Goal: Information Seeking & Learning: Understand process/instructions

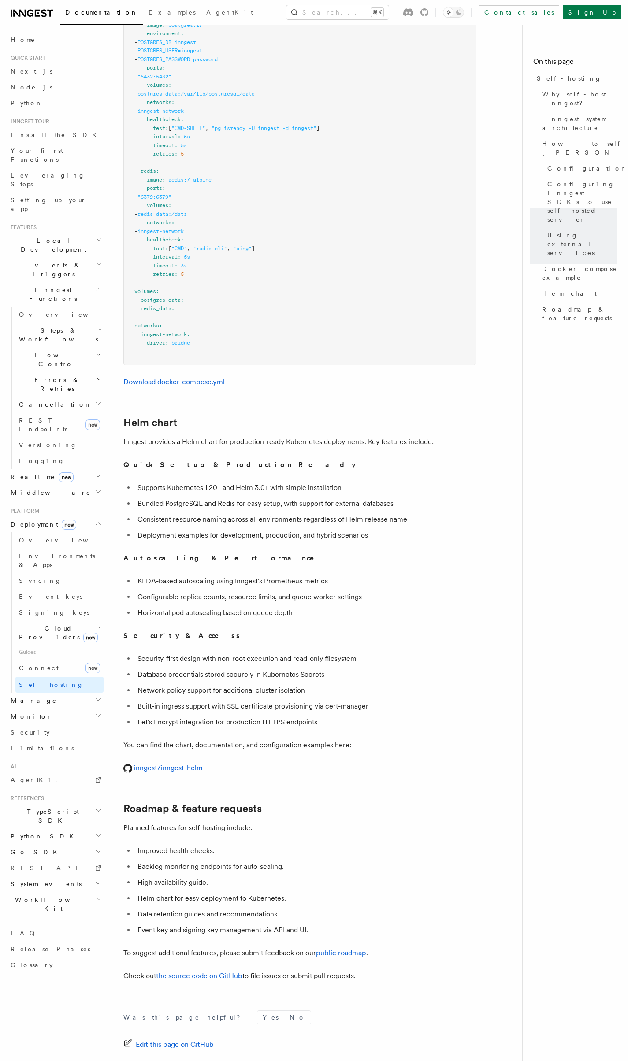
scroll to position [2532, 0]
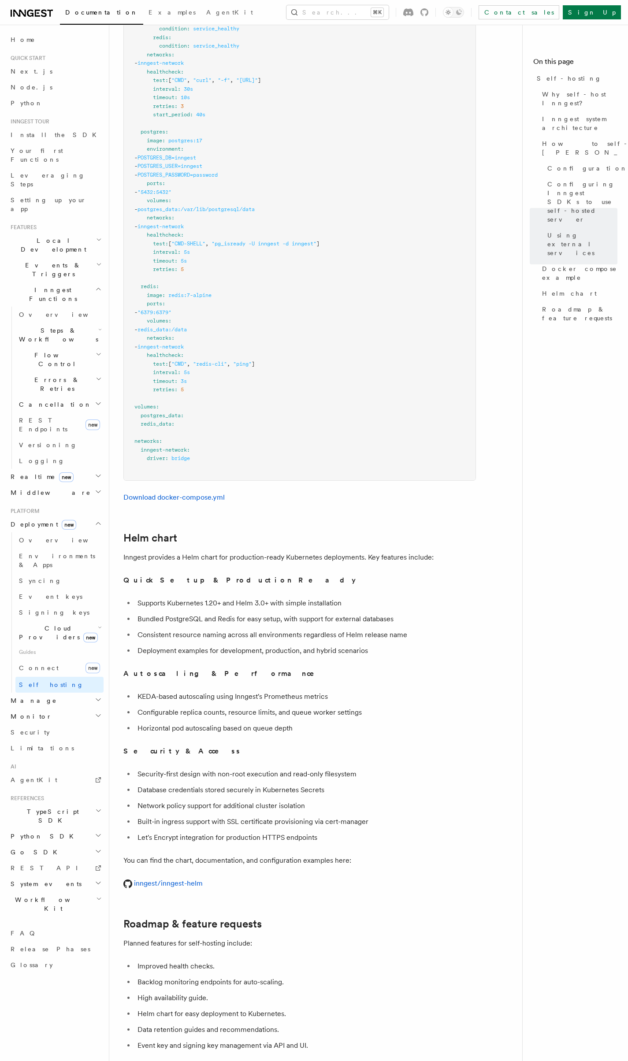
click at [387, 74] on pre "services : inngest : image : inngest/inngest command : "inngest start" ports : …" at bounding box center [299, 188] width 351 height 584
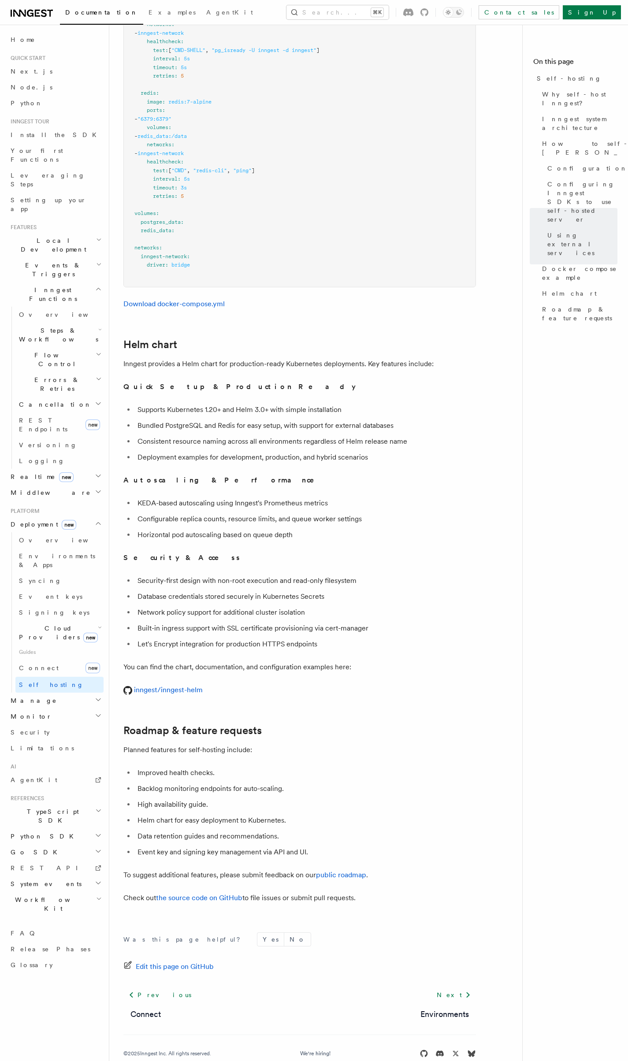
scroll to position [2658, 0]
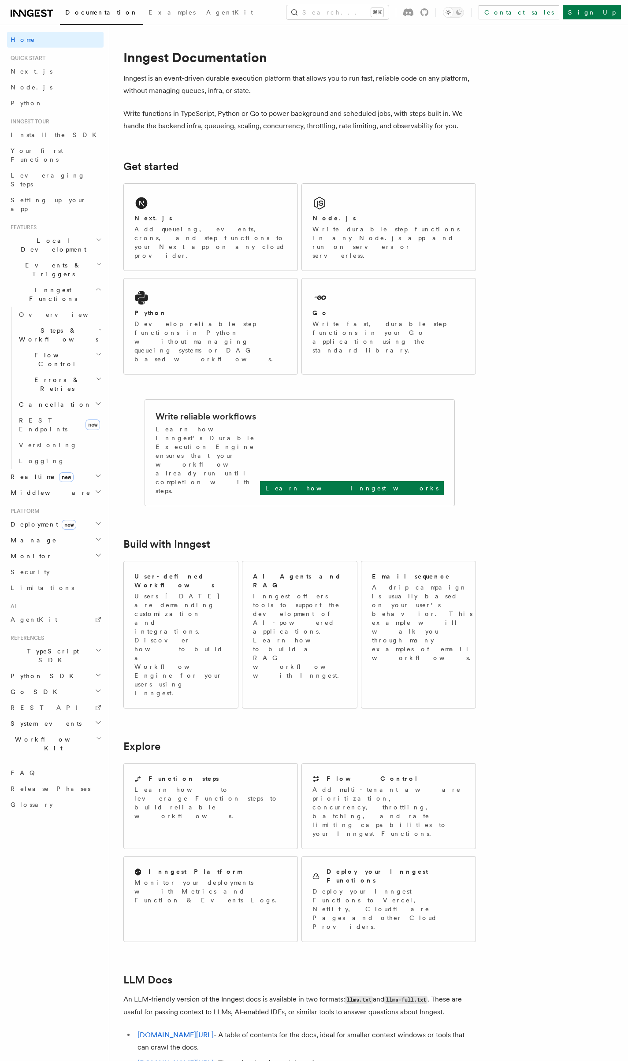
click at [422, 99] on article "Inngest Documentation Inngest is an event-driven durable execution platform tha…" at bounding box center [326, 696] width 406 height 1314
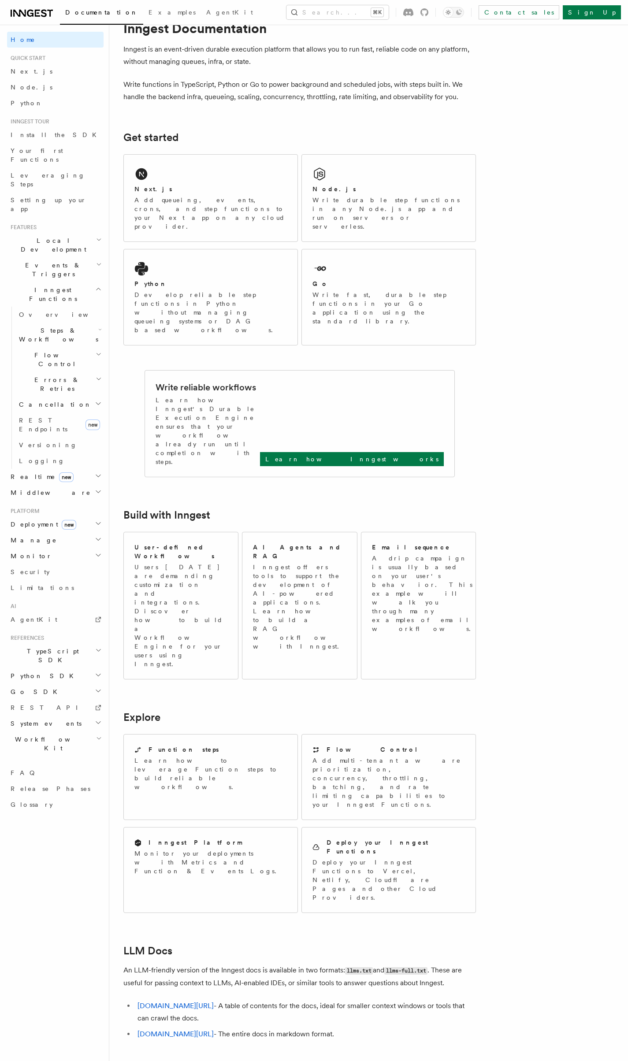
scroll to position [63, 0]
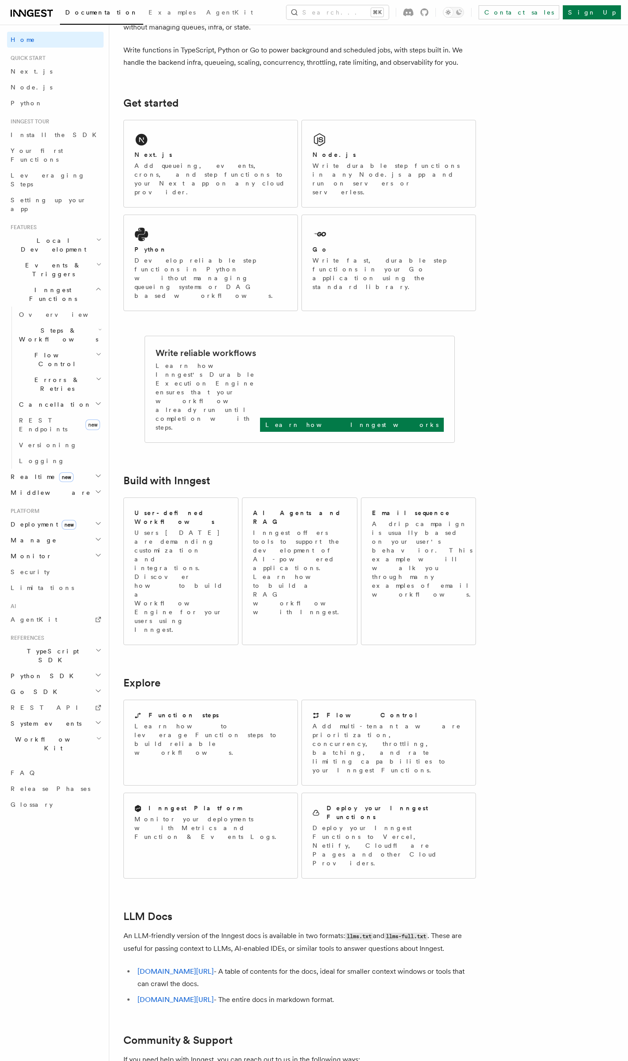
click at [582, 338] on div "Search... Documentation Examples AgentKit Home Quick start Next.js Node.js Pyth…" at bounding box center [368, 613] width 518 height 1353
click at [318, 780] on article "Inngest Documentation Inngest is an event-driven durable execution platform tha…" at bounding box center [326, 632] width 406 height 1314
drag, startPoint x: 318, startPoint y: 780, endPoint x: 299, endPoint y: 774, distance: 18.9
click at [299, 774] on article "Inngest Documentation Inngest is an event-driven durable execution platform tha…" at bounding box center [326, 632] width 406 height 1314
click at [303, 993] on li "[DOMAIN_NAME][URL] - The entire docs in markdown format." at bounding box center [305, 999] width 341 height 12
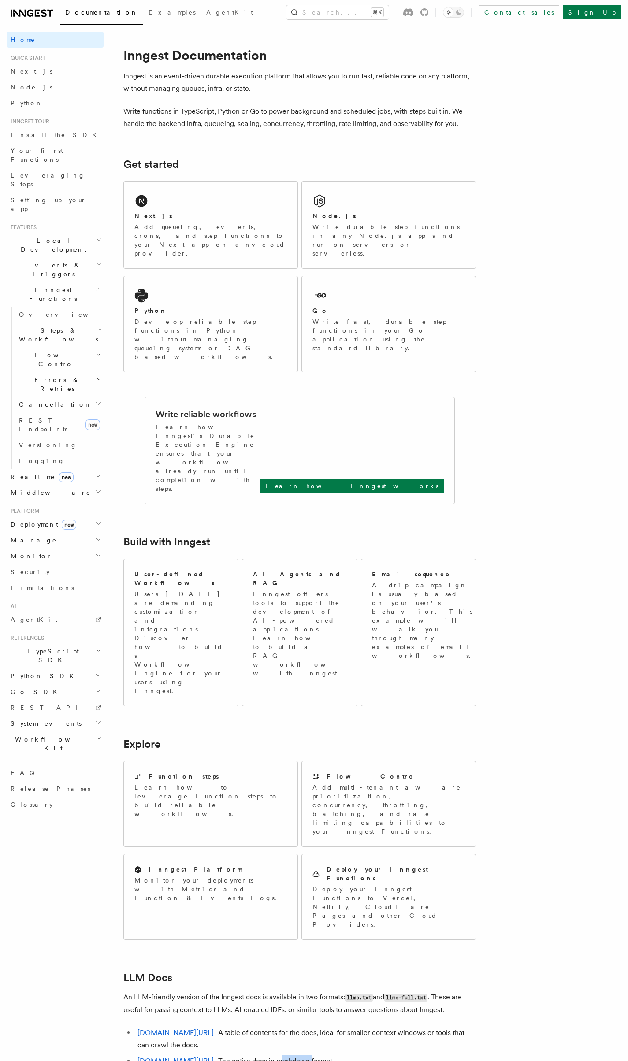
scroll to position [0, 0]
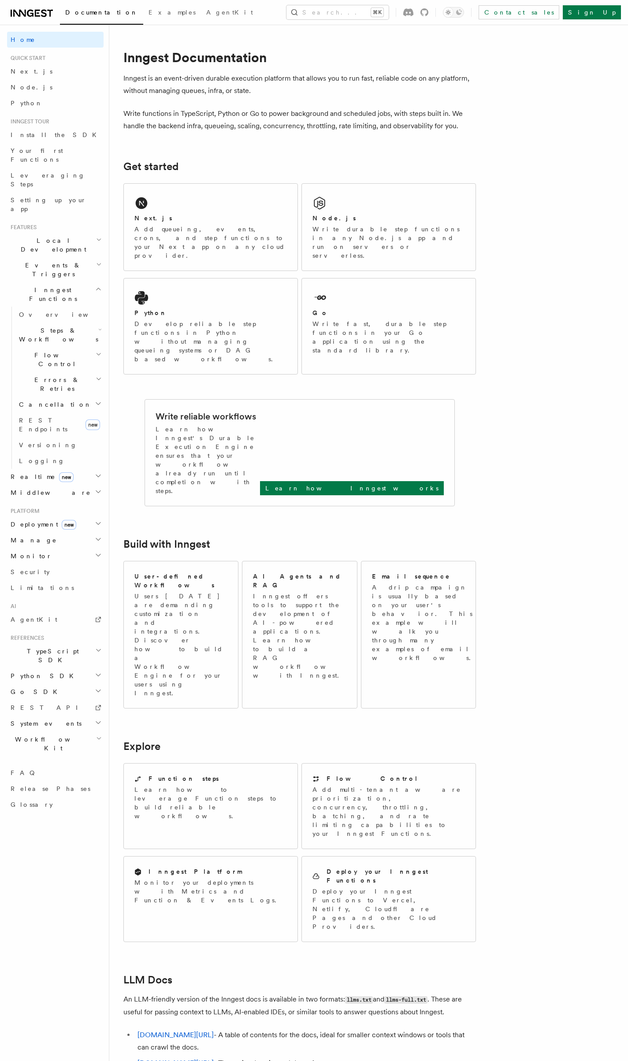
click at [224, 557] on article "Inngest Documentation Inngest is an event-driven durable execution platform tha…" at bounding box center [326, 696] width 406 height 1314
click at [487, 308] on article "Inngest Documentation Inngest is an event-driven durable execution platform tha…" at bounding box center [326, 696] width 406 height 1314
click at [482, 260] on article "Inngest Documentation Inngest is an event-driven durable execution platform tha…" at bounding box center [326, 696] width 406 height 1314
click at [325, 112] on p "Write functions in TypeScript, Python or Go to power background and scheduled j…" at bounding box center [299, 119] width 352 height 25
click at [311, 103] on article "Inngest Documentation Inngest is an event-driven durable execution platform tha…" at bounding box center [326, 696] width 406 height 1314
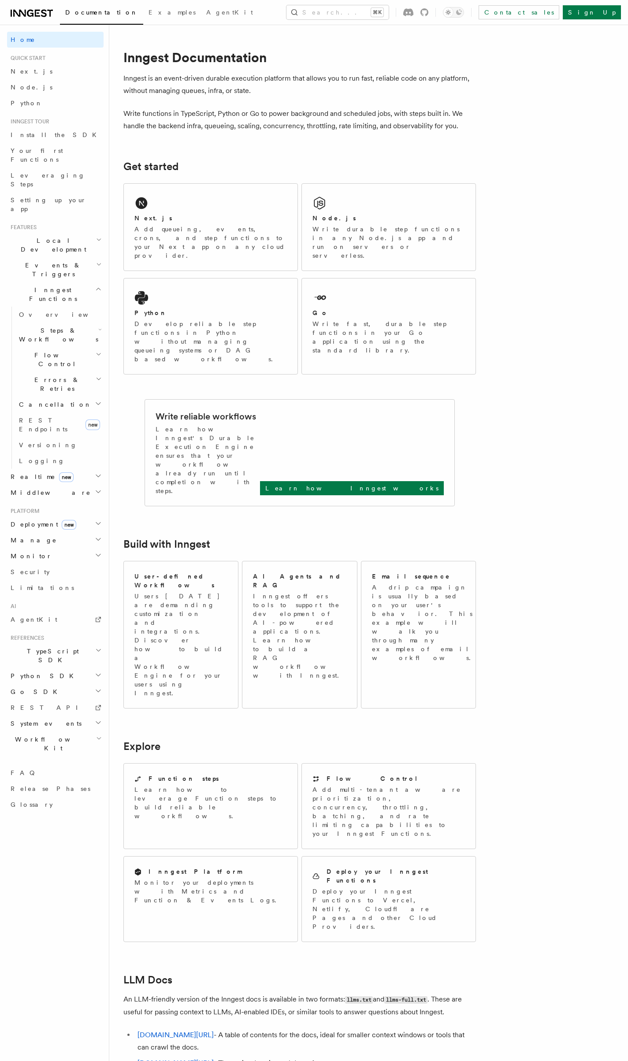
click at [70, 282] on h2 "Inngest Functions" at bounding box center [55, 294] width 96 height 25
click at [71, 257] on h2 "Events & Triggers" at bounding box center [55, 269] width 96 height 25
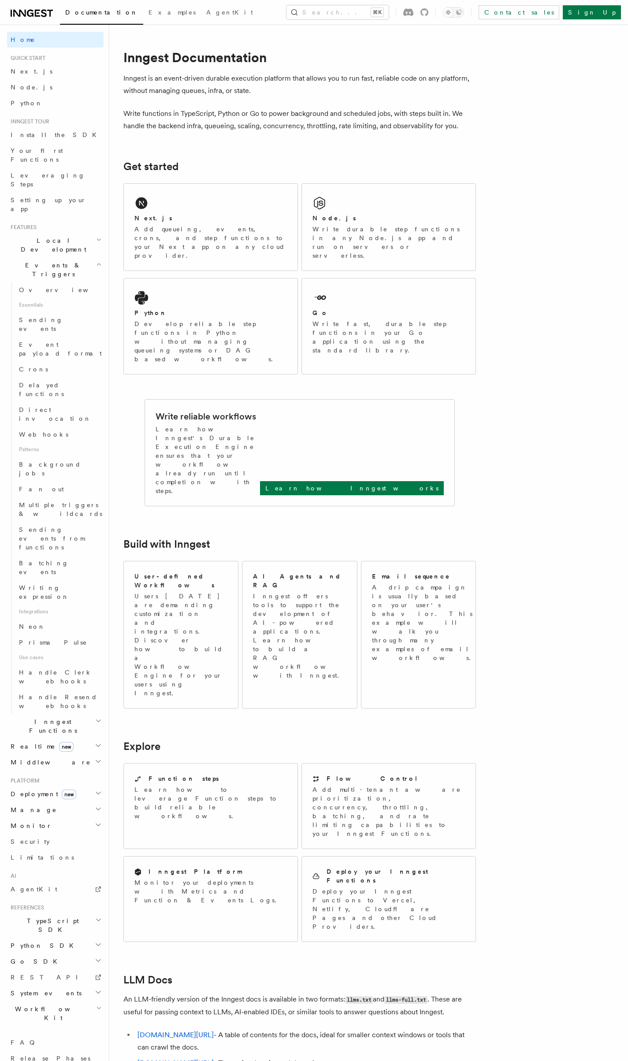
click at [71, 257] on h2 "Events & Triggers" at bounding box center [55, 269] width 96 height 25
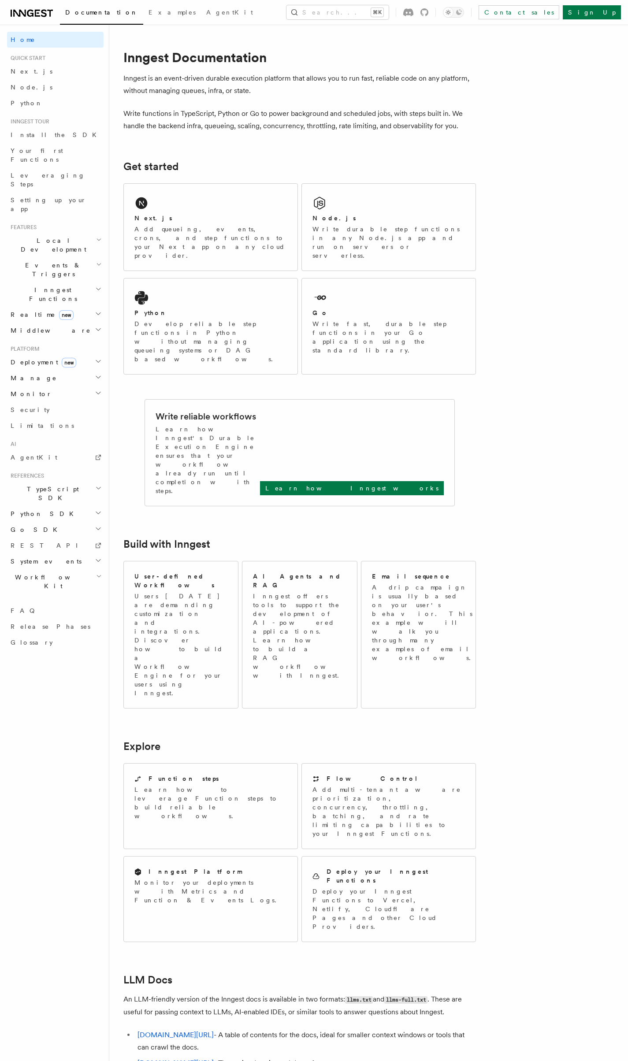
click at [78, 233] on h2 "Local Development" at bounding box center [55, 245] width 96 height 25
click at [77, 233] on h2 "Local Development" at bounding box center [55, 245] width 96 height 25
click at [470, 170] on h2 "Get started" at bounding box center [299, 166] width 352 height 12
drag, startPoint x: 197, startPoint y: 164, endPoint x: 177, endPoint y: 129, distance: 39.4
click at [177, 131] on article "Inngest Documentation Inngest is an event-driven durable execution platform tha…" at bounding box center [326, 696] width 406 height 1314
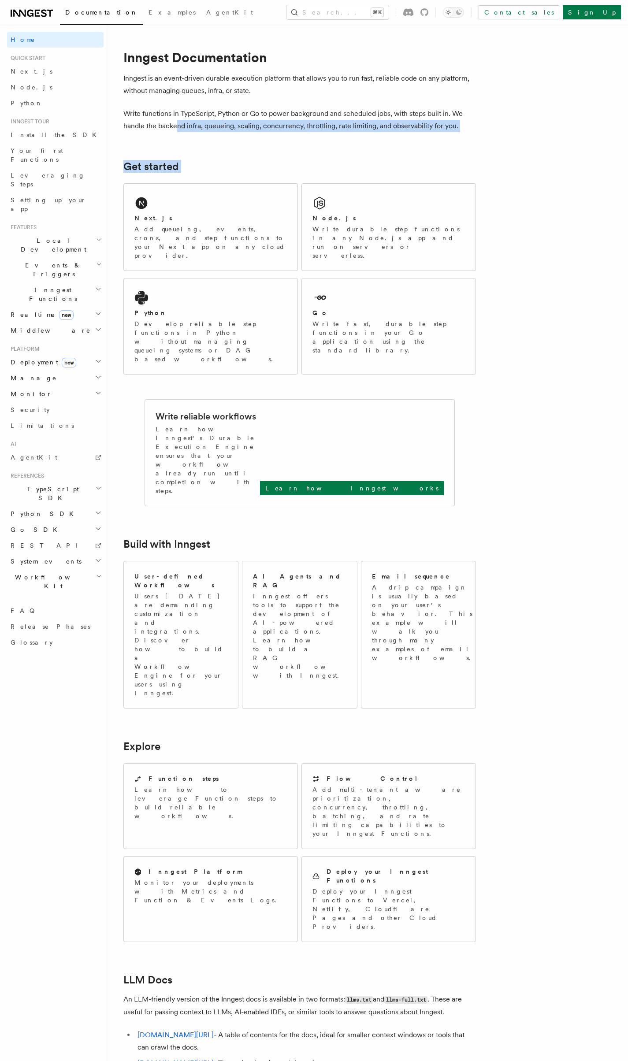
click at [177, 129] on p "Write functions in TypeScript, Python or Go to power background and scheduled j…" at bounding box center [299, 119] width 352 height 25
click at [189, 167] on h2 "Get started" at bounding box center [299, 166] width 352 height 12
click at [219, 173] on article "Inngest Documentation Inngest is an event-driven durable execution platform tha…" at bounding box center [326, 696] width 406 height 1314
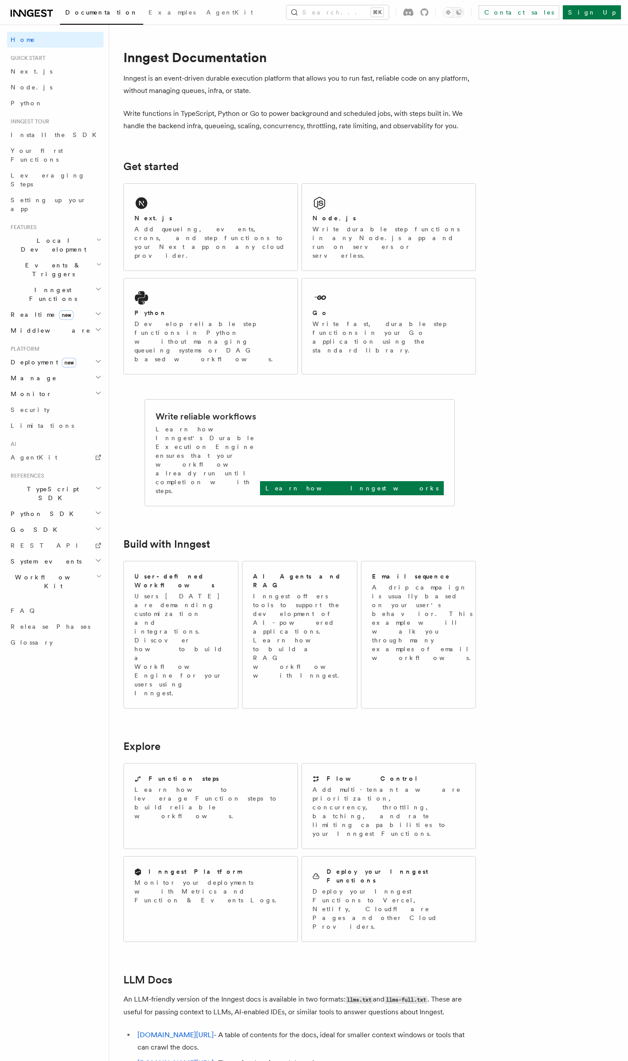
click at [214, 168] on h2 "Get started" at bounding box center [299, 166] width 352 height 12
click at [210, 176] on article "Inngest Documentation Inngest is an event-driven durable execution platform tha…" at bounding box center [326, 696] width 406 height 1314
click at [24, 384] on div "Home Quick start Next.js Node.js Python Inngest tour Install the SDK Your first…" at bounding box center [55, 341] width 96 height 618
click at [49, 291] on div "Home Quick start Next.js Node.js Python Inngest tour Install the SDK Your first…" at bounding box center [55, 341] width 96 height 618
click at [89, 233] on h2 "Local Development" at bounding box center [55, 245] width 96 height 25
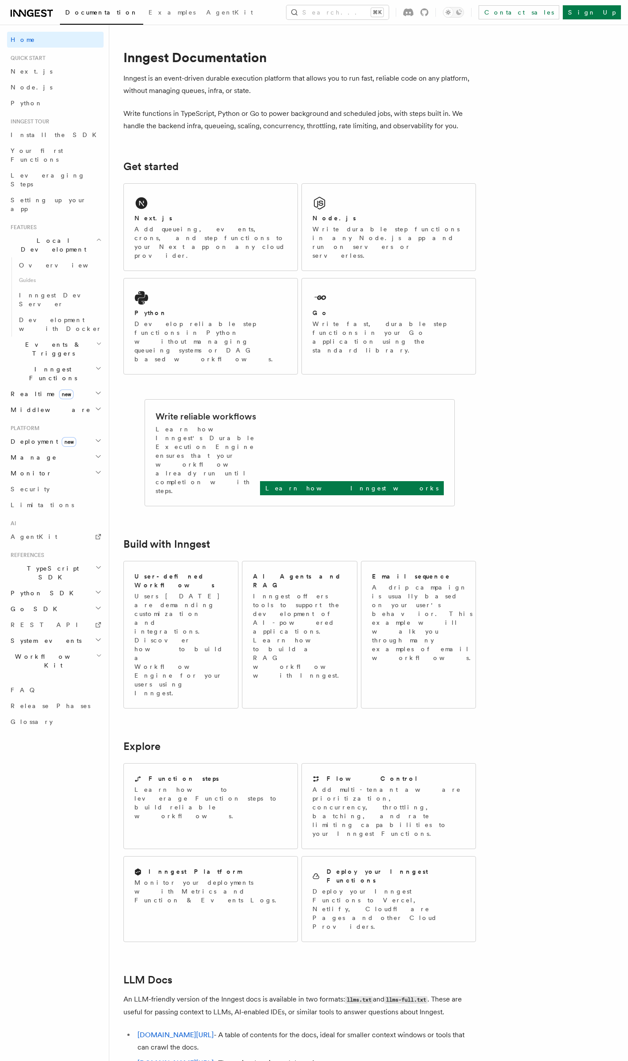
click at [89, 233] on h2 "Local Development" at bounding box center [55, 245] width 96 height 25
click at [98, 261] on icon "button" at bounding box center [99, 264] width 6 height 7
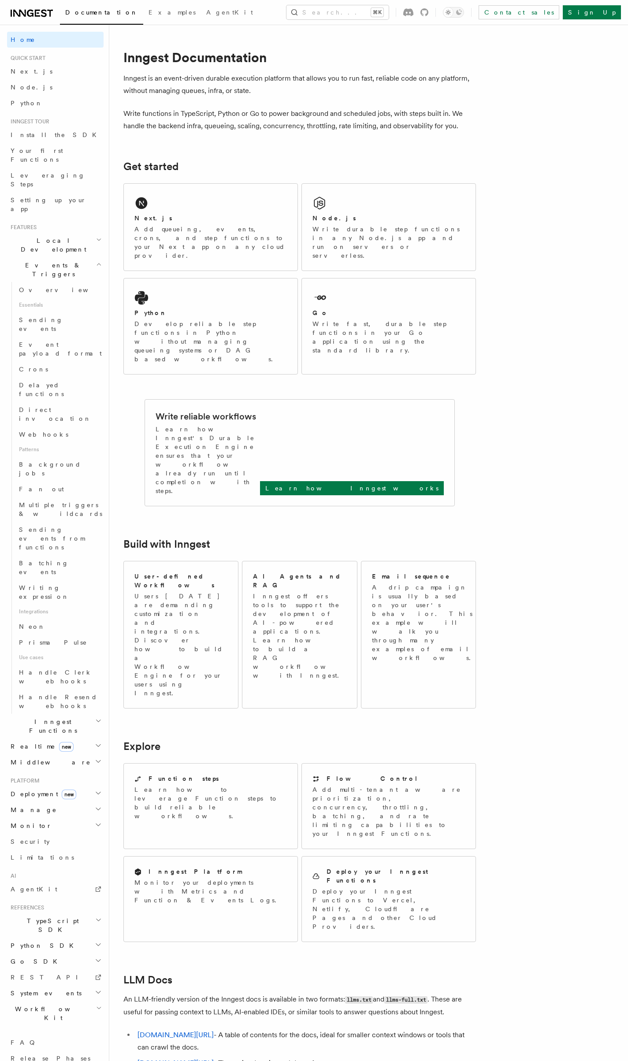
click at [94, 257] on h2 "Events & Triggers" at bounding box center [55, 269] width 96 height 25
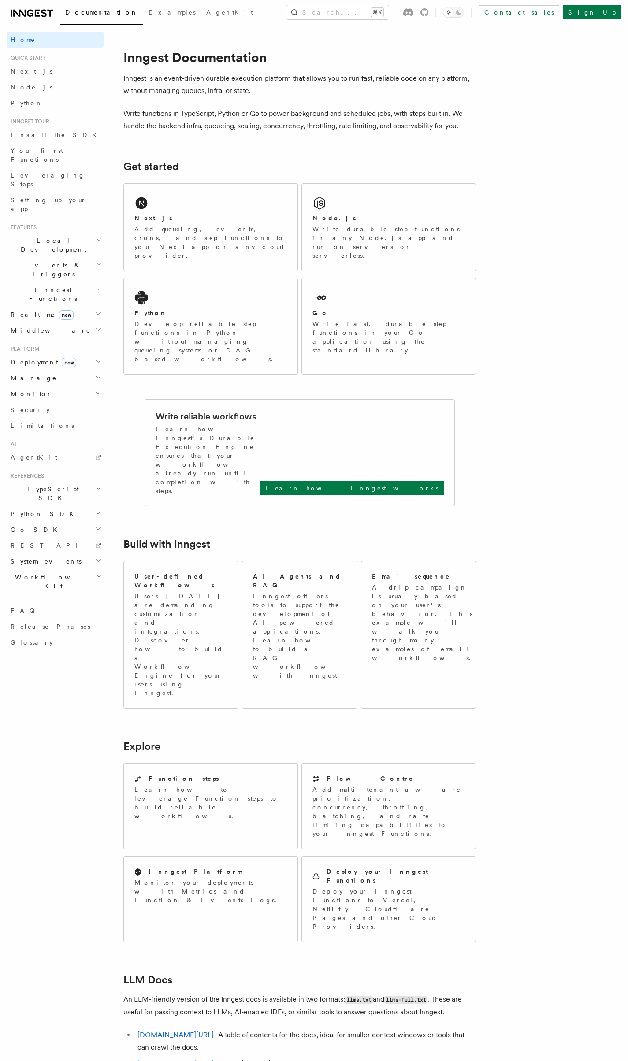
click at [94, 233] on h2 "Local Development" at bounding box center [55, 245] width 96 height 25
click at [97, 236] on icon "button" at bounding box center [99, 239] width 6 height 7
click at [114, 278] on div "Inngest Documentation Inngest is an event-driven durable execution platform tha…" at bounding box center [340, 676] width 462 height 1353
drag, startPoint x: 114, startPoint y: 278, endPoint x: 117, endPoint y: 268, distance: 11.0
click at [117, 268] on div "Inngest Documentation Inngest is an event-driven durable execution platform tha…" at bounding box center [340, 676] width 462 height 1353
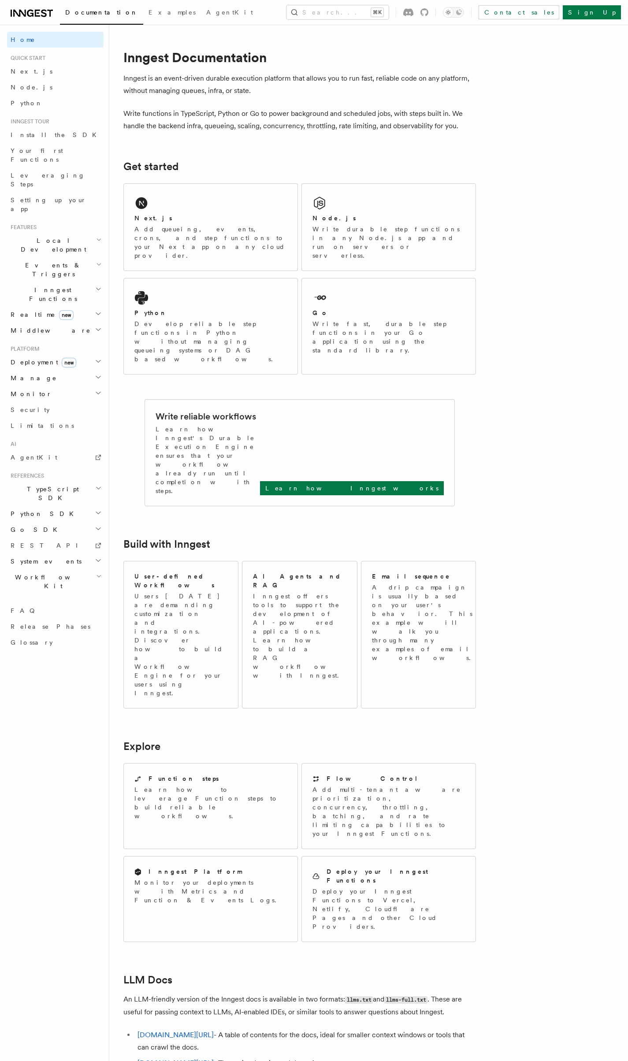
click at [118, 262] on div "Inngest Documentation Inngest is an event-driven durable execution platform tha…" at bounding box center [340, 676] width 462 height 1353
click at [81, 307] on h2 "Realtime new" at bounding box center [55, 315] width 96 height 16
click at [81, 354] on h2 "Deployment new" at bounding box center [55, 362] width 96 height 16
click at [47, 519] on span "Self hosting" at bounding box center [51, 522] width 65 height 7
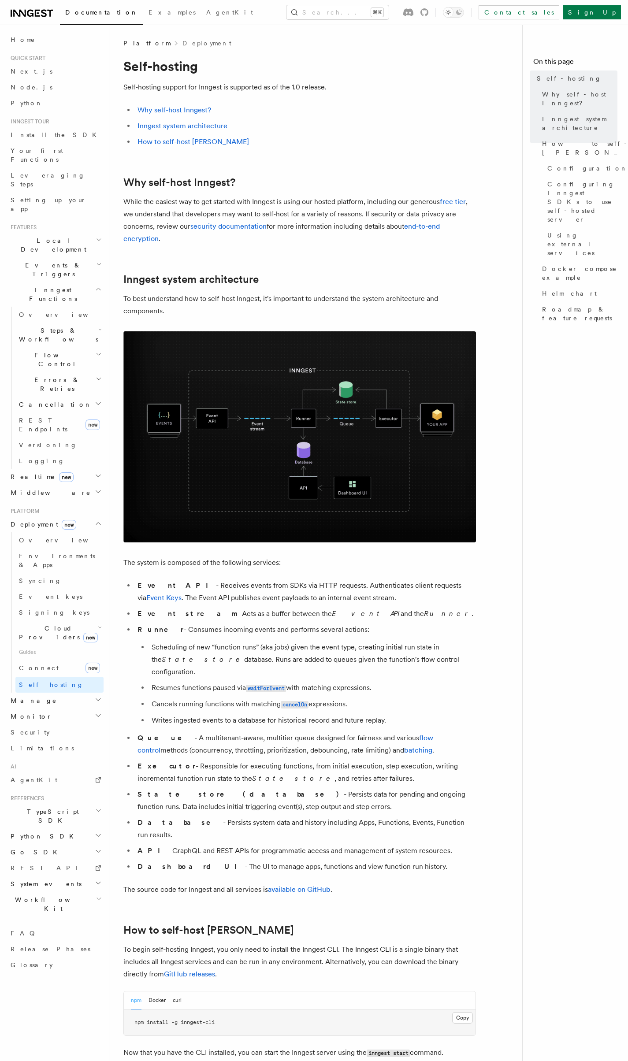
click at [366, 202] on p "While the easiest way to get started with Inngest is using our hosted platform,…" at bounding box center [299, 220] width 352 height 49
click at [355, 242] on p "While the easiest way to get started with Inngest is using our hosted platform,…" at bounding box center [299, 220] width 352 height 49
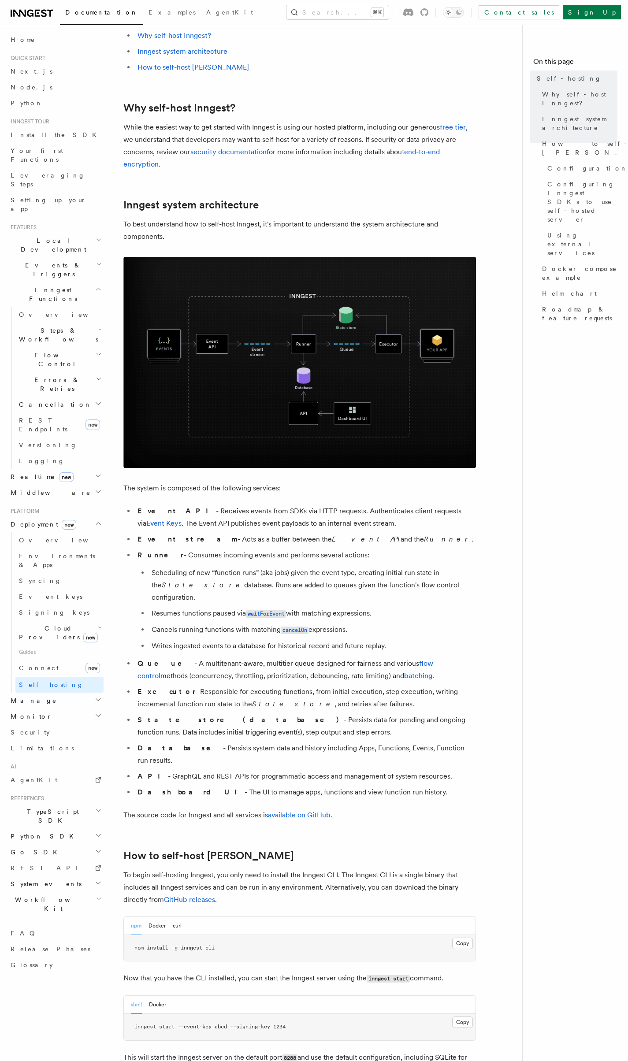
scroll to position [173, 0]
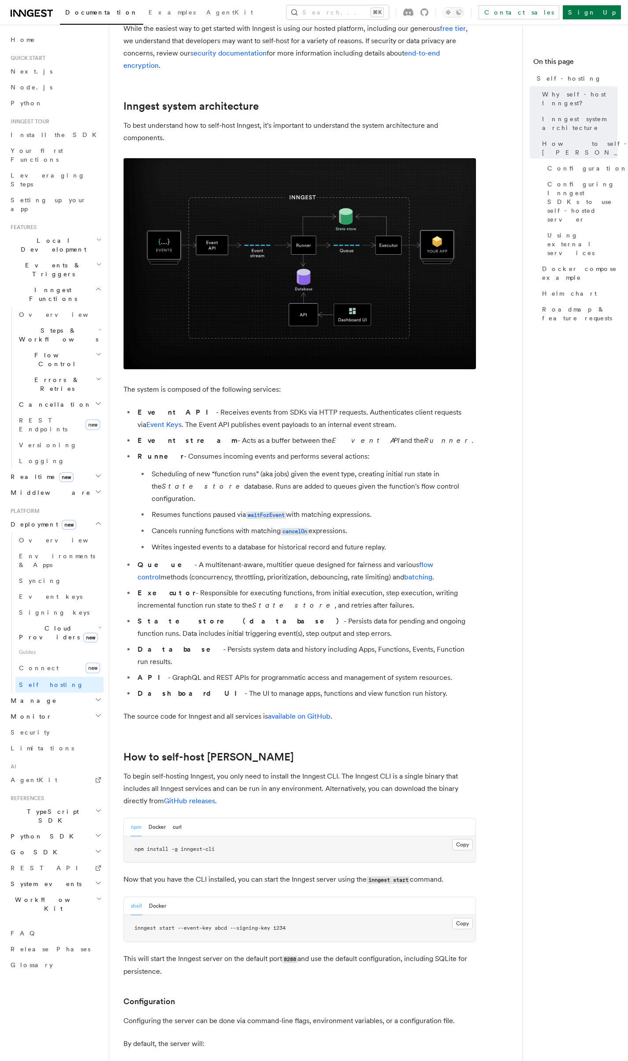
drag, startPoint x: 518, startPoint y: 248, endPoint x: 465, endPoint y: 249, distance: 52.9
click at [448, 251] on img at bounding box center [299, 263] width 352 height 211
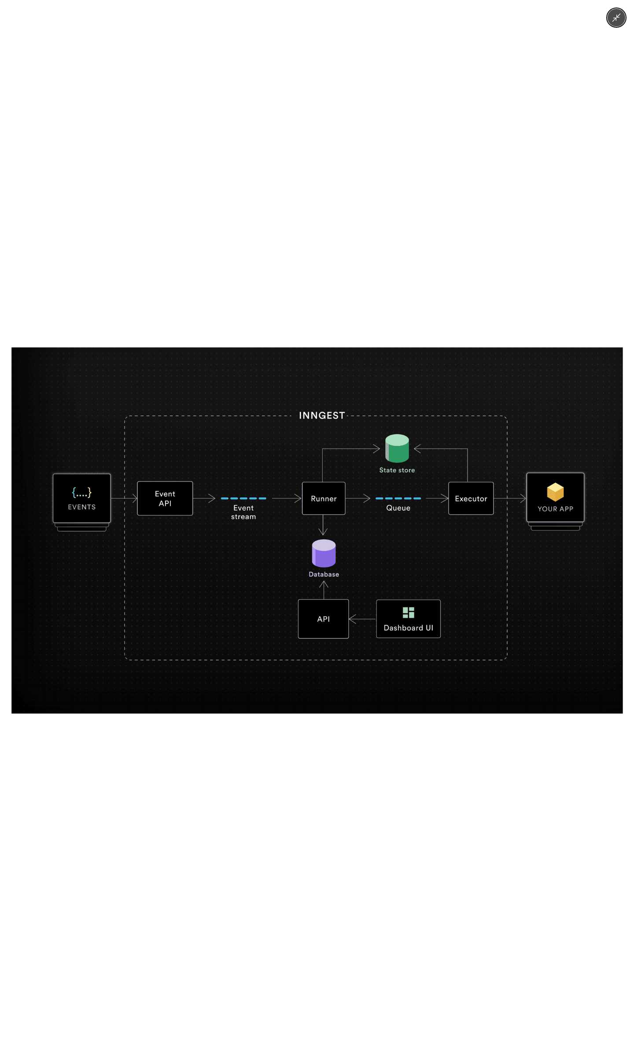
click at [492, 256] on div at bounding box center [317, 530] width 634 height 1061
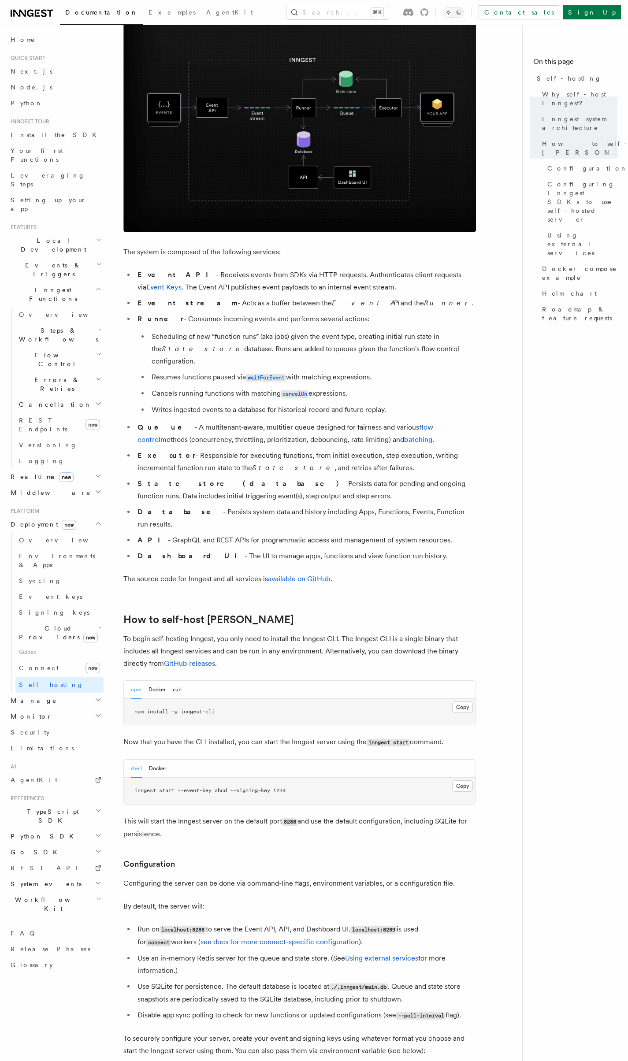
scroll to position [389, 0]
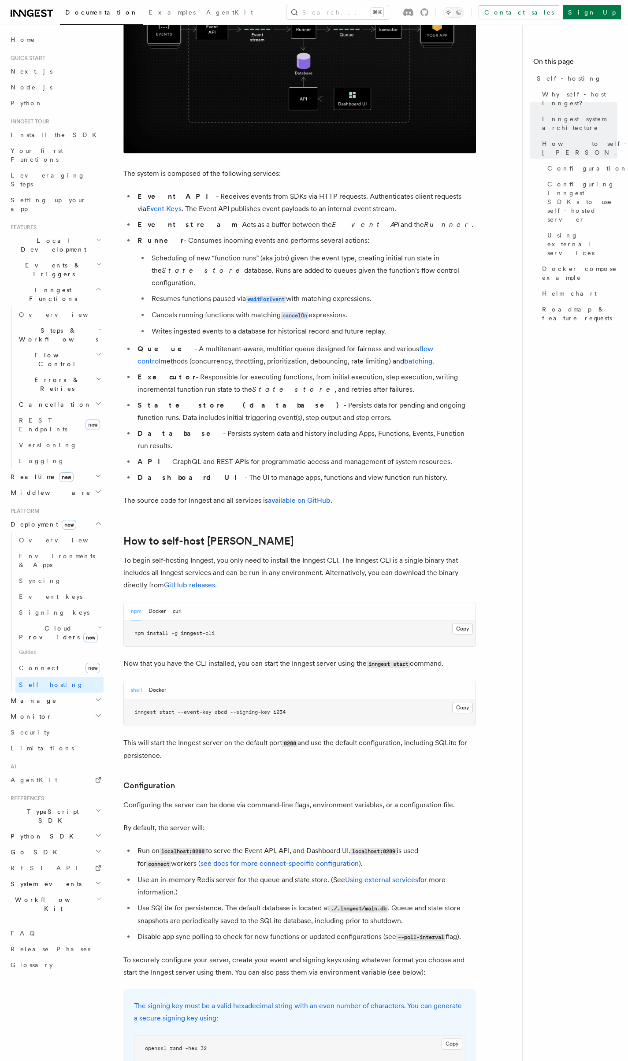
drag, startPoint x: 494, startPoint y: 258, endPoint x: 495, endPoint y: 253, distance: 5.0
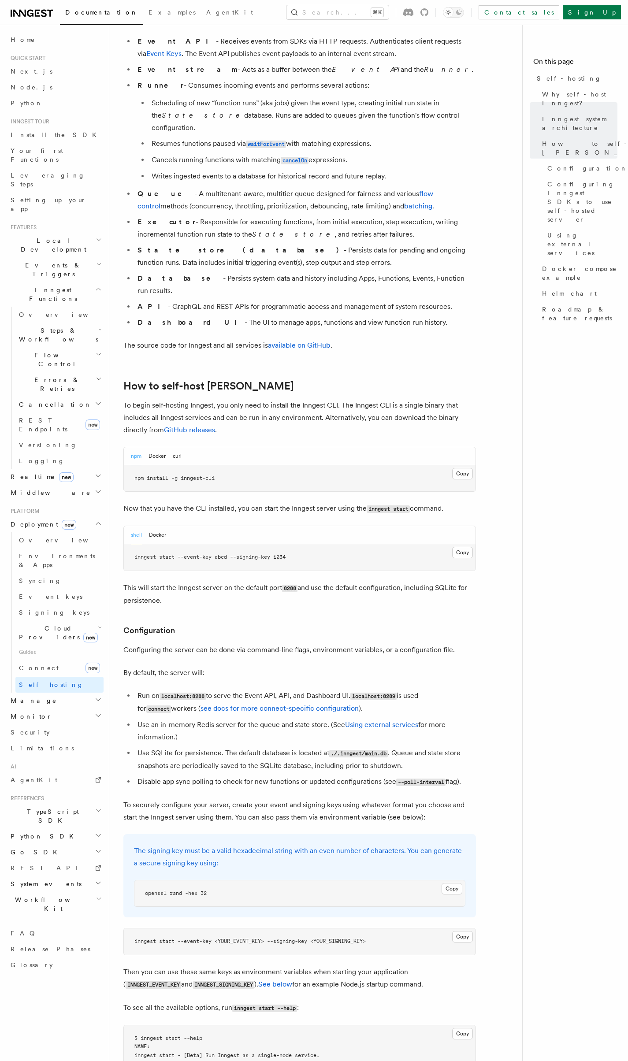
scroll to position [544, 0]
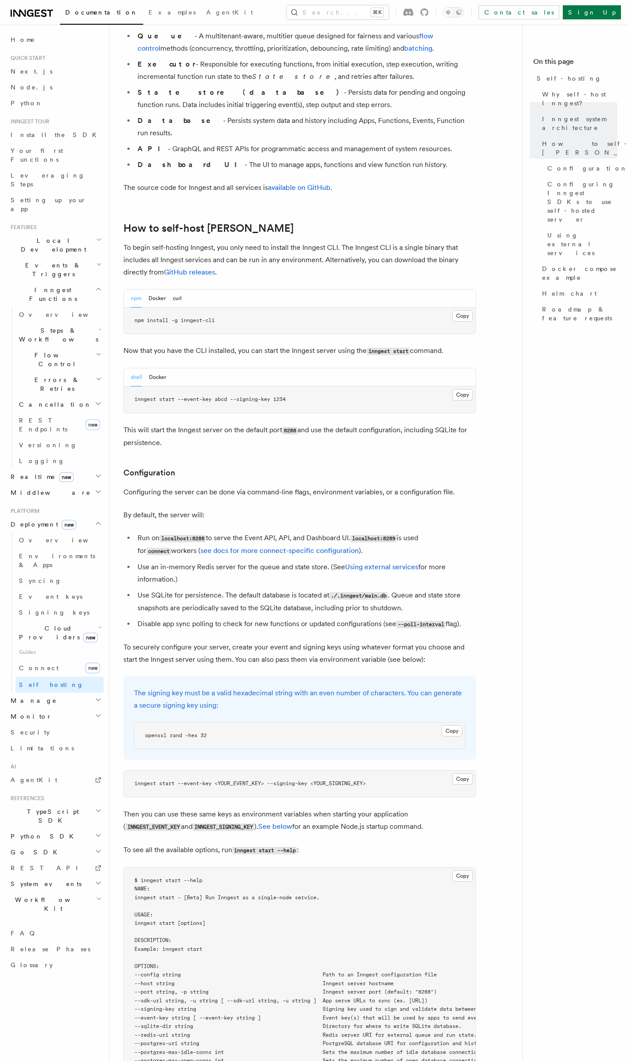
scroll to position [704, 0]
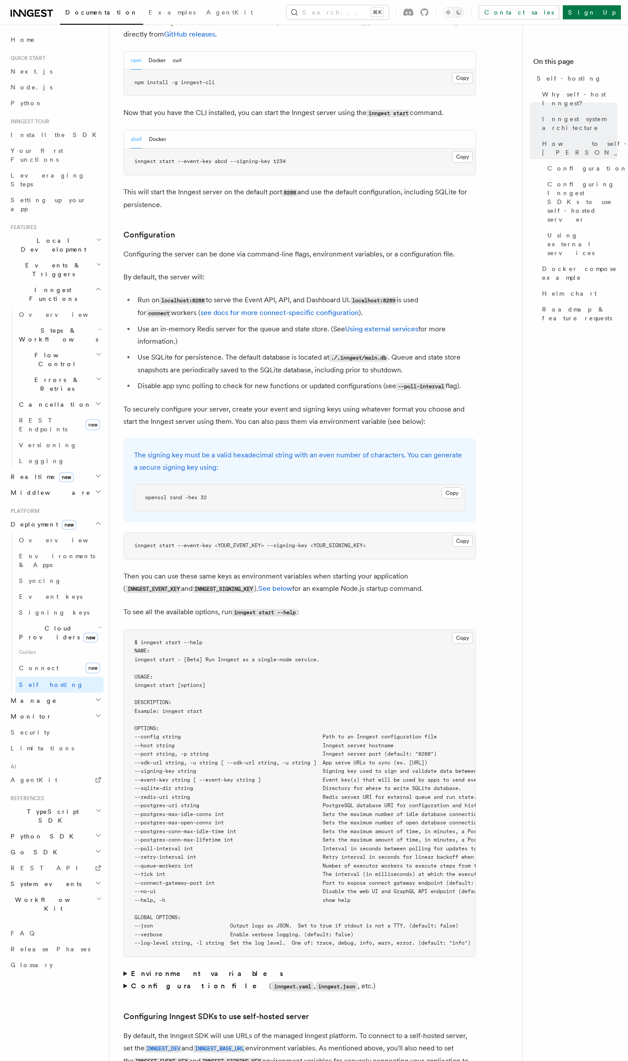
scroll to position [992, 0]
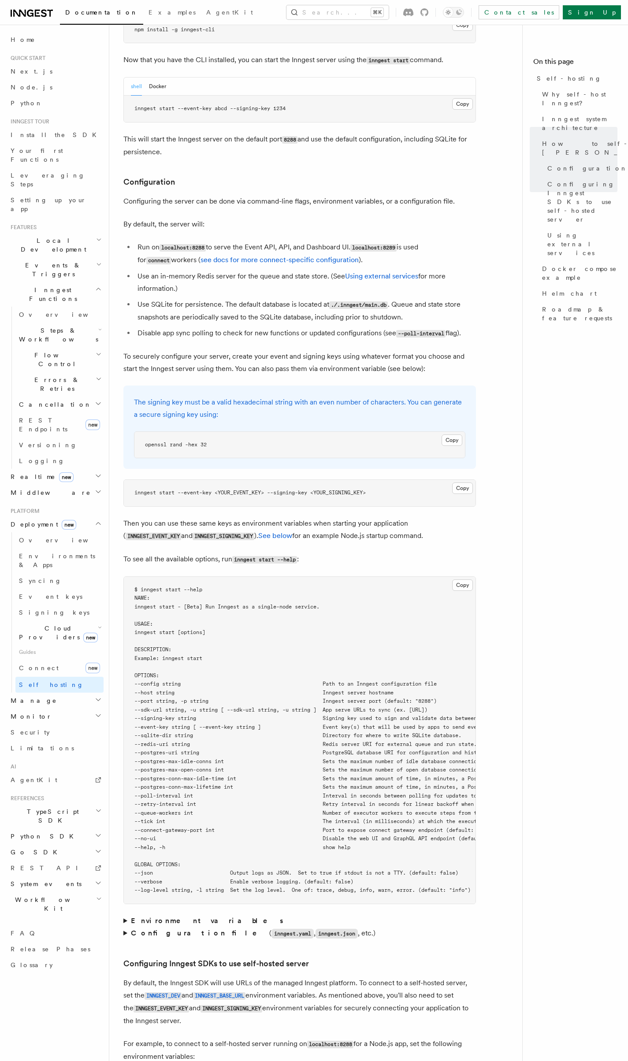
click at [476, 277] on article "Platform Deployment Self-hosting Self-hosting support for Inngest is supported …" at bounding box center [319, 928] width 392 height 3765
click at [477, 276] on article "Platform Deployment Self-hosting Self-hosting support for Inngest is supported …" at bounding box center [319, 928] width 392 height 3765
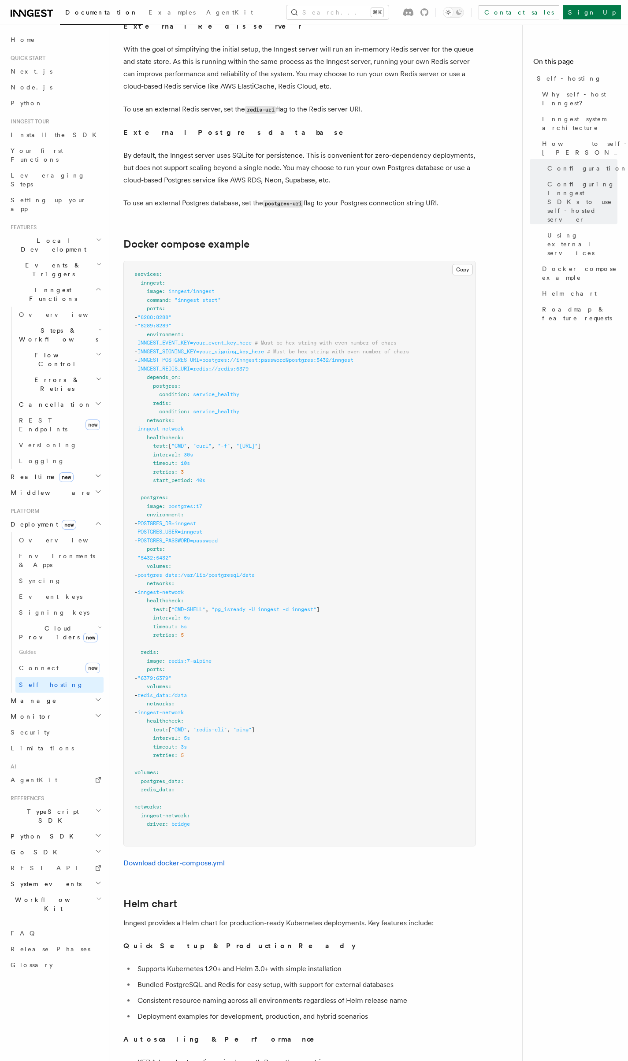
scroll to position [2240, 0]
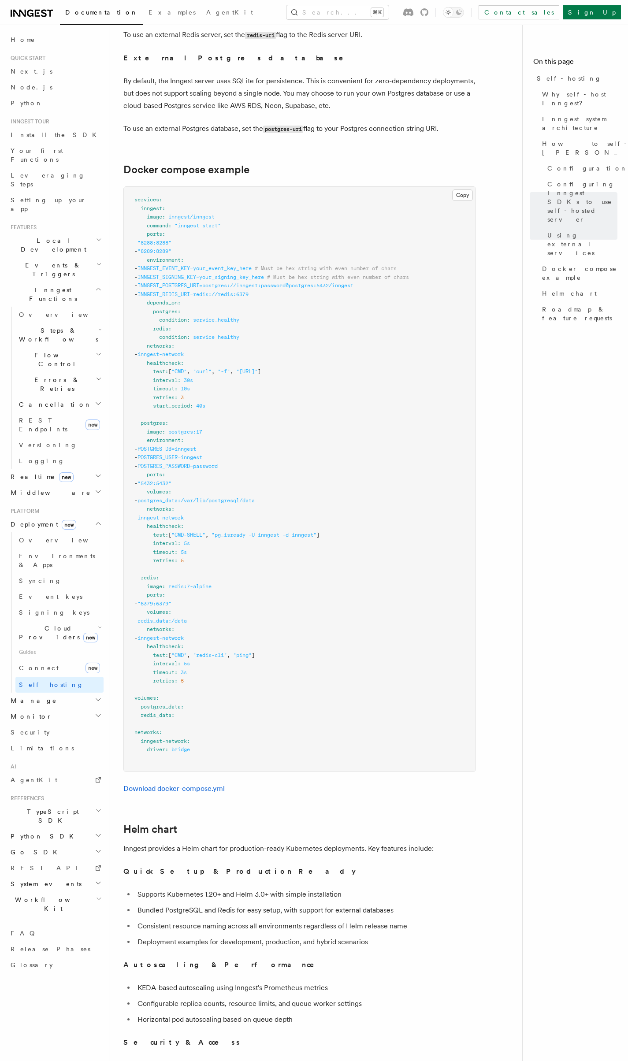
drag, startPoint x: 503, startPoint y: 314, endPoint x: 503, endPoint y: 292, distance: 22.9
click at [455, 278] on pre "services : inngest : image : inngest/inngest command : "inngest start" ports : …" at bounding box center [299, 479] width 351 height 584
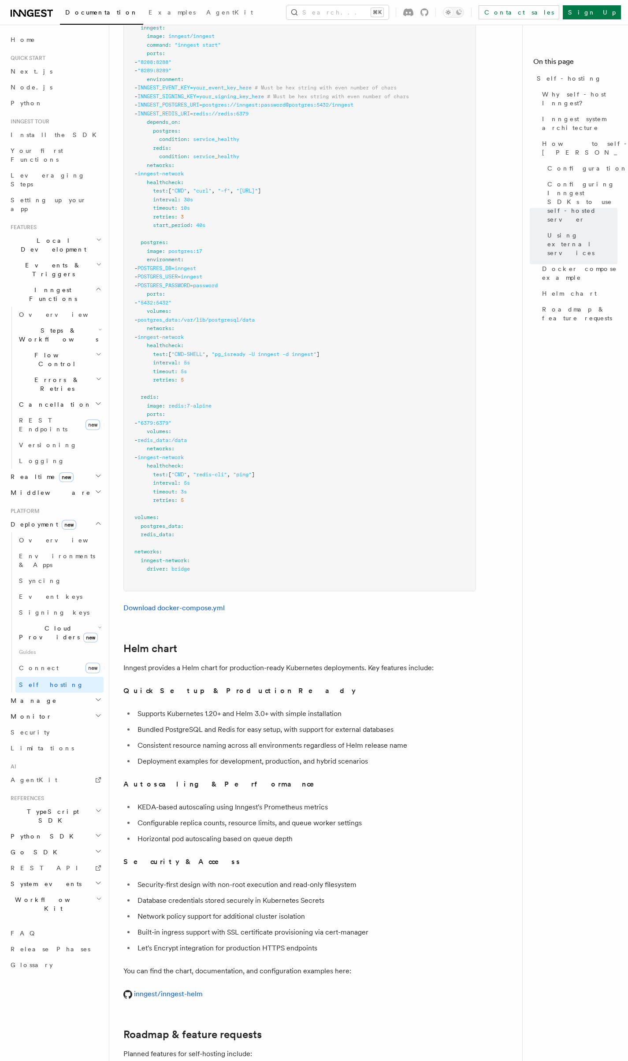
click at [458, 339] on pre "services : inngest : image : inngest/inngest command : "inngest start" ports : …" at bounding box center [299, 298] width 351 height 584
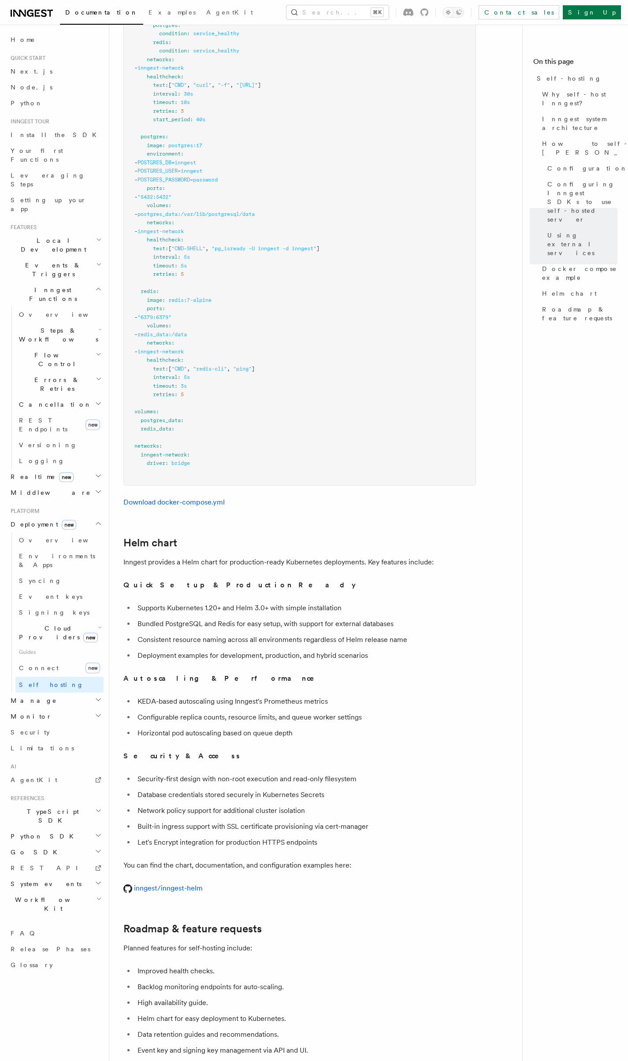
scroll to position [2712, 0]
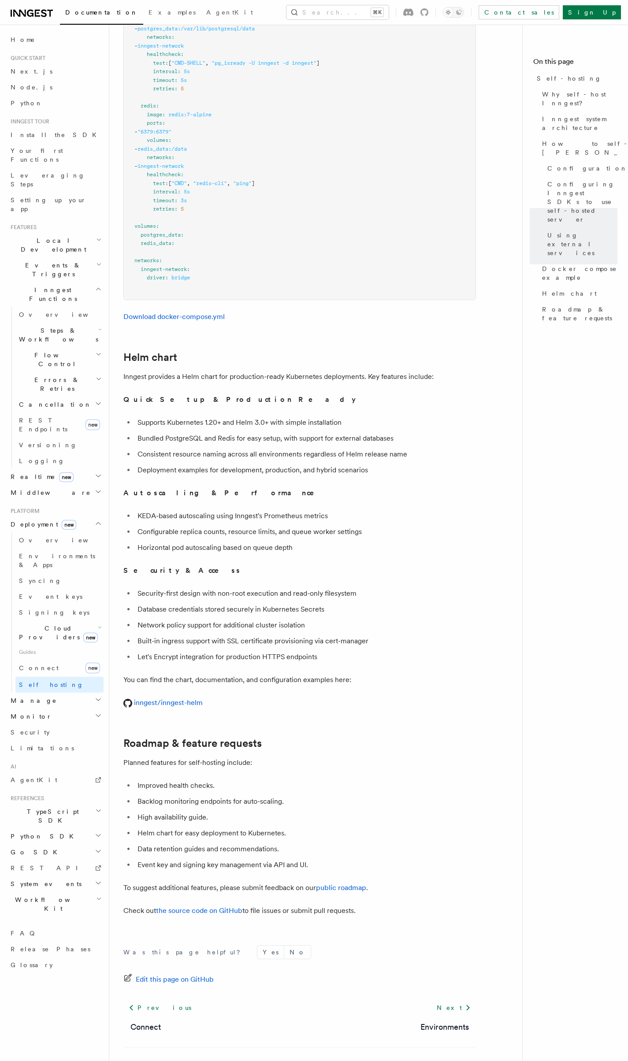
drag, startPoint x: 445, startPoint y: 292, endPoint x: 418, endPoint y: 583, distance: 292.0
click at [418, 587] on ul "Security-first design with non-root execution and read-only filesystem Database…" at bounding box center [299, 625] width 352 height 76
drag, startPoint x: 303, startPoint y: 794, endPoint x: 358, endPoint y: 881, distance: 102.7
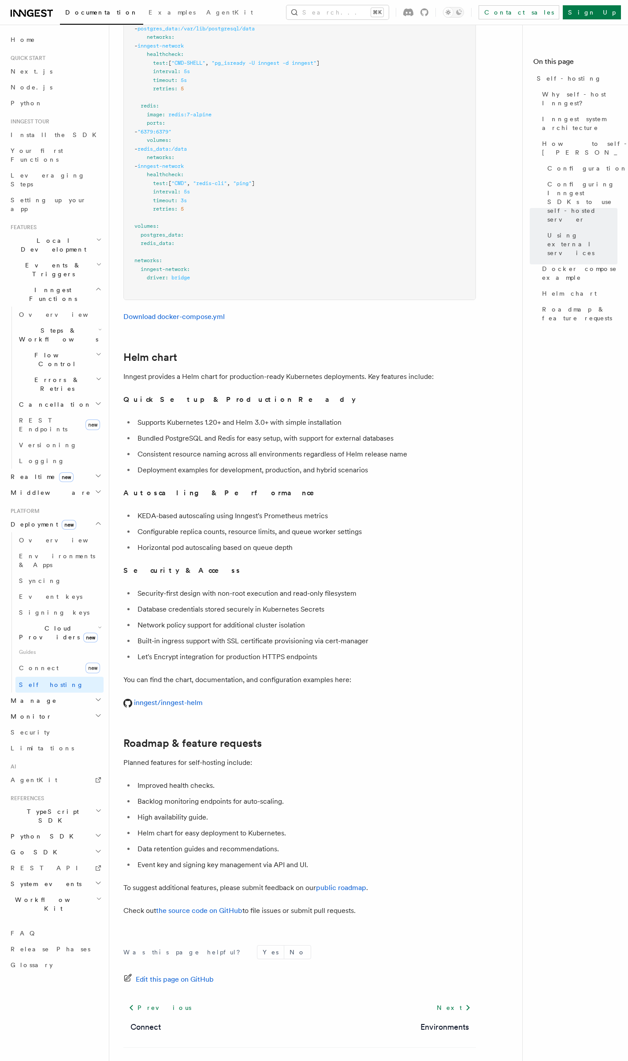
drag, startPoint x: 355, startPoint y: 893, endPoint x: 148, endPoint y: 890, distance: 207.5
click at [148, 904] on p "Check out the source code on GitHub to file issues or submit pull requests." at bounding box center [299, 910] width 352 height 12
click at [421, 904] on p "Check out the source code on GitHub to file issues or submit pull requests." at bounding box center [299, 910] width 352 height 12
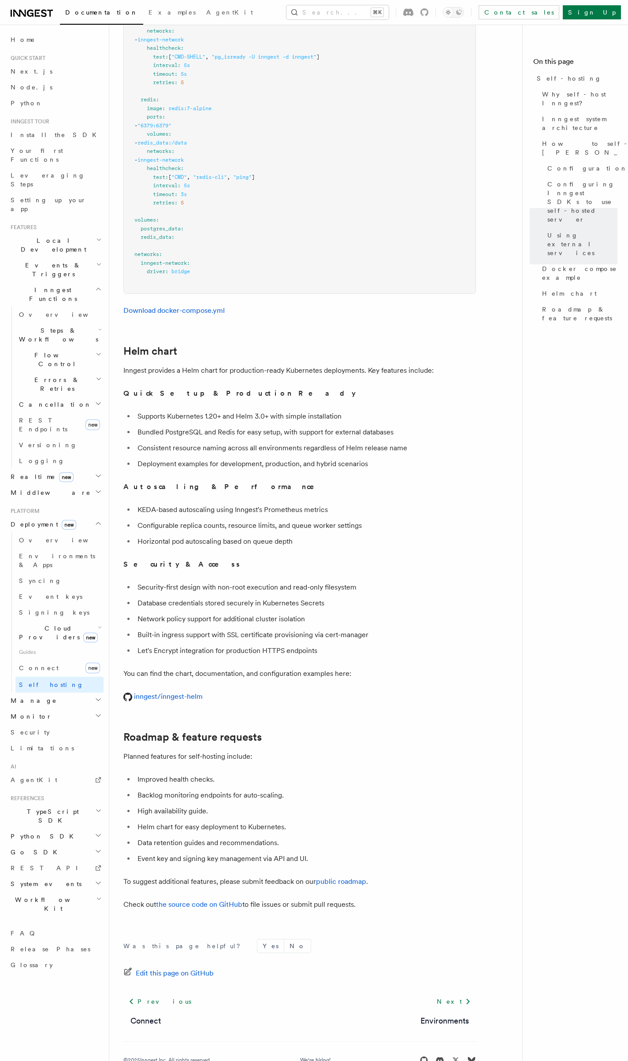
scroll to position [2725, 0]
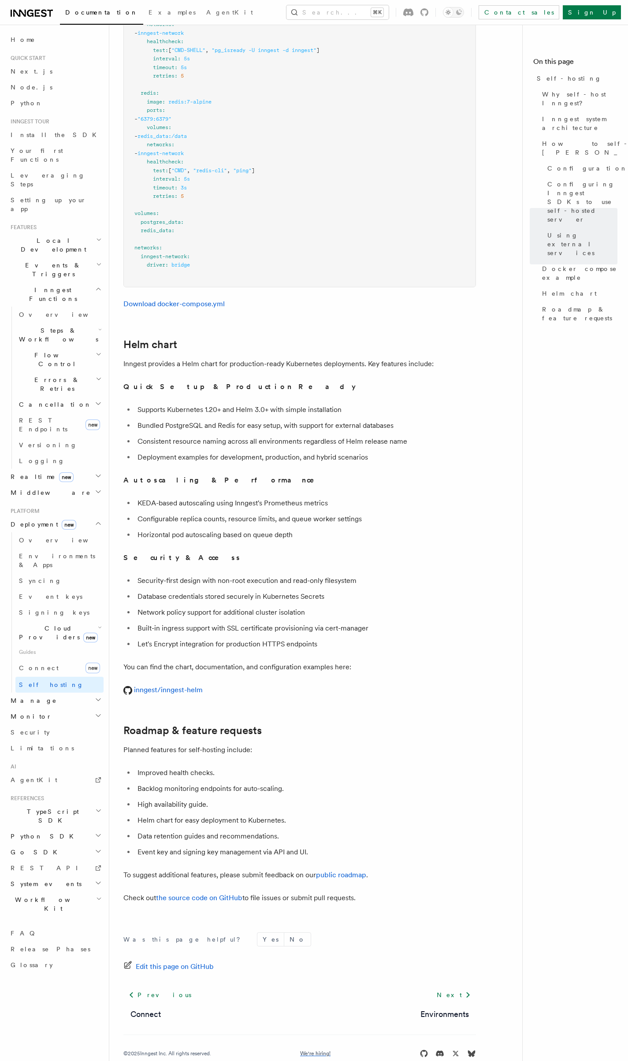
click at [324, 1050] on link "We're hiring!" at bounding box center [315, 1053] width 30 height 7
